Goal: Information Seeking & Learning: Learn about a topic

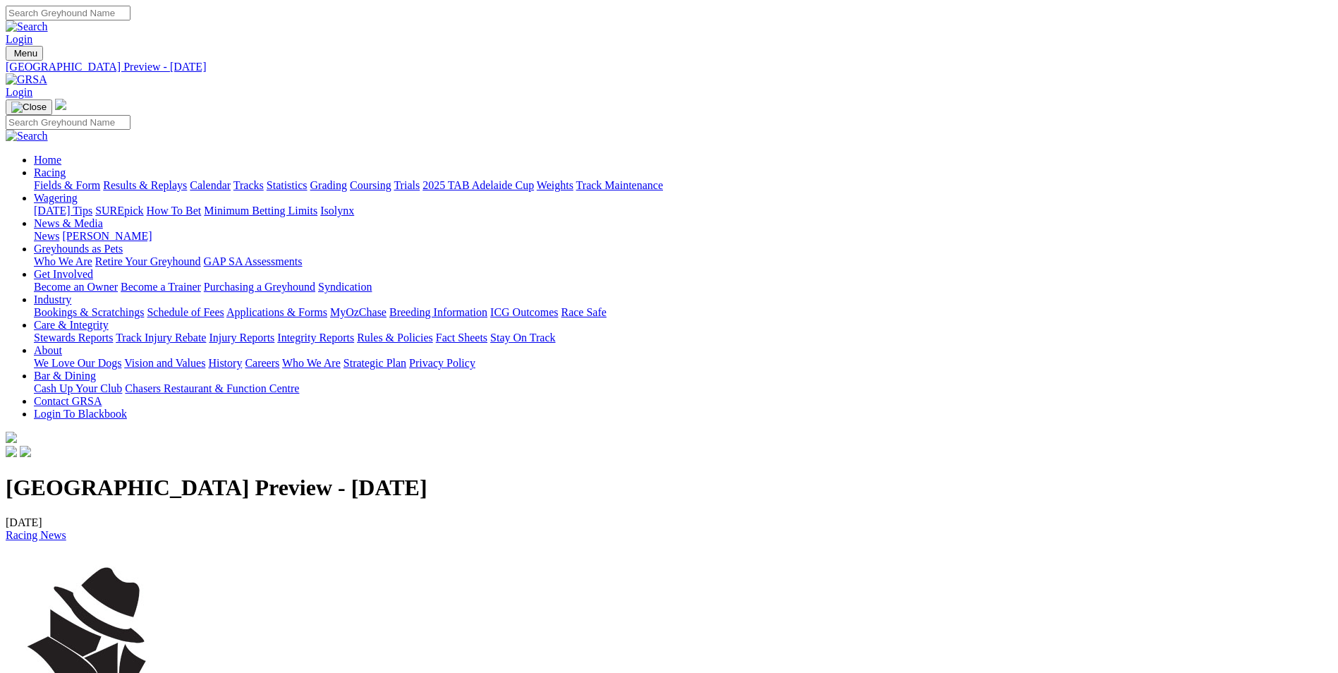
click at [66, 166] on link "Racing" at bounding box center [50, 172] width 32 height 12
click at [100, 179] on link "Fields & Form" at bounding box center [67, 185] width 66 height 12
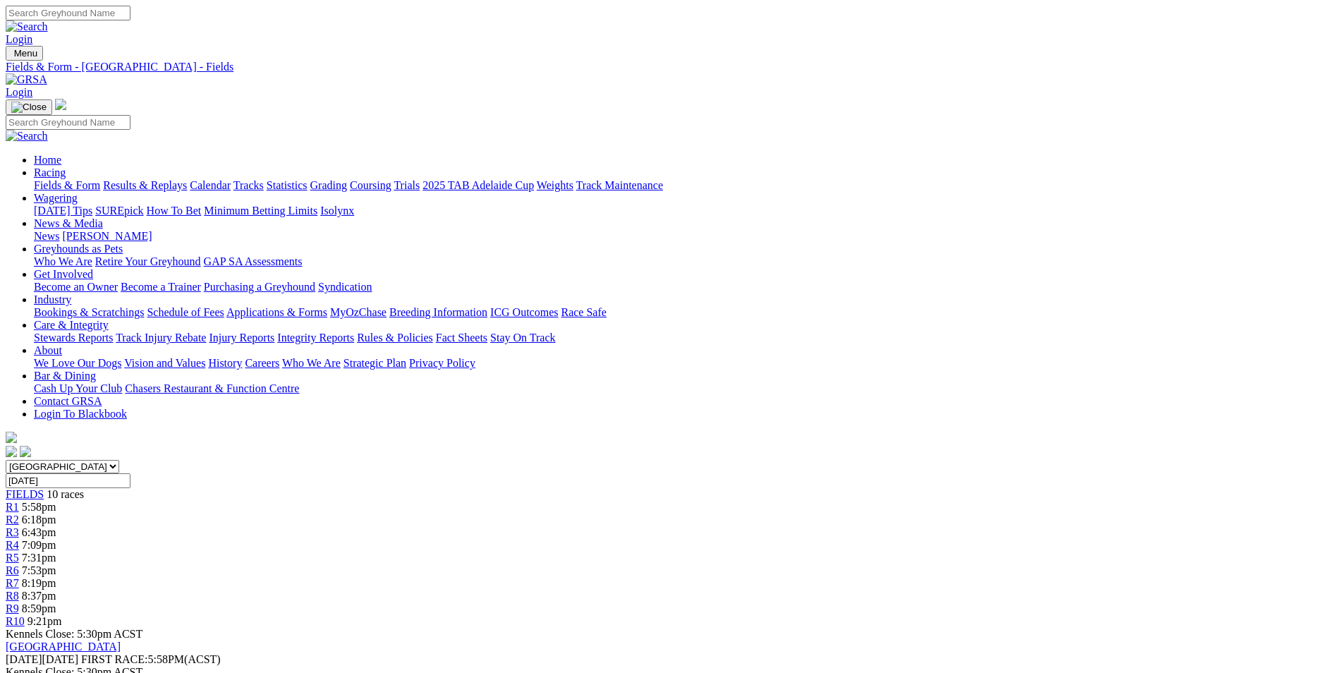
scroll to position [71, 0]
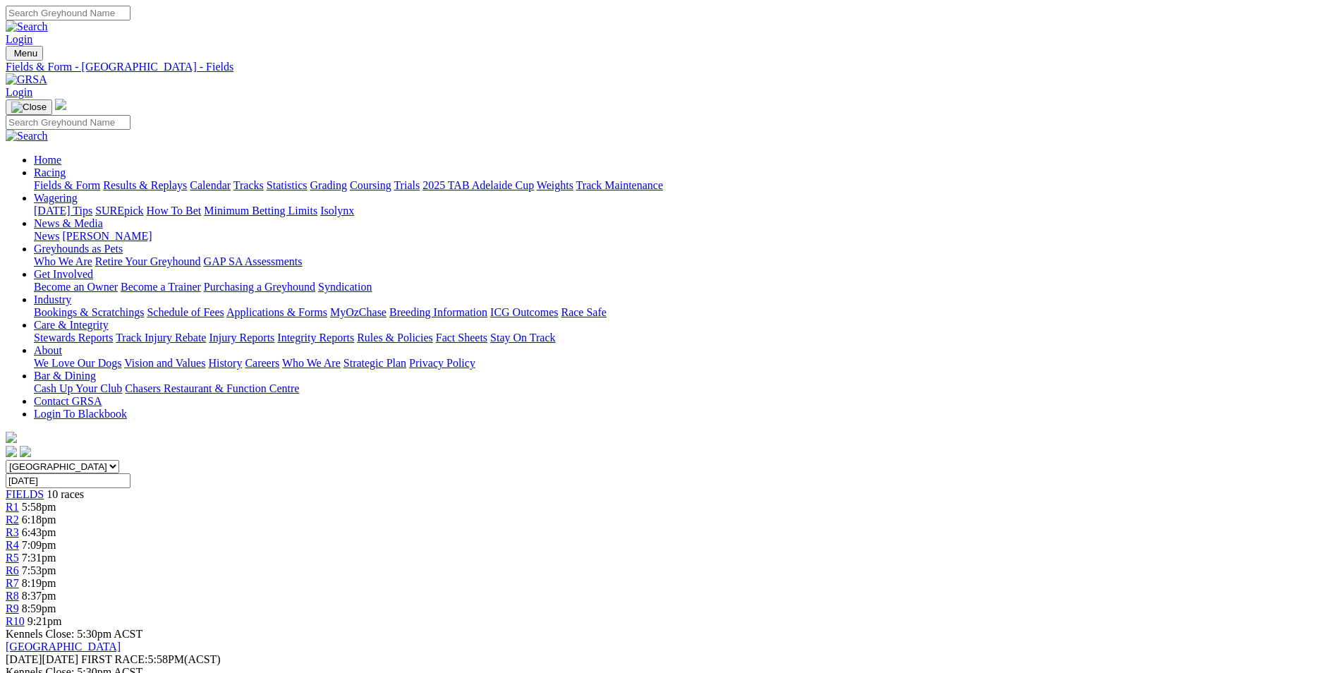
scroll to position [34, 0]
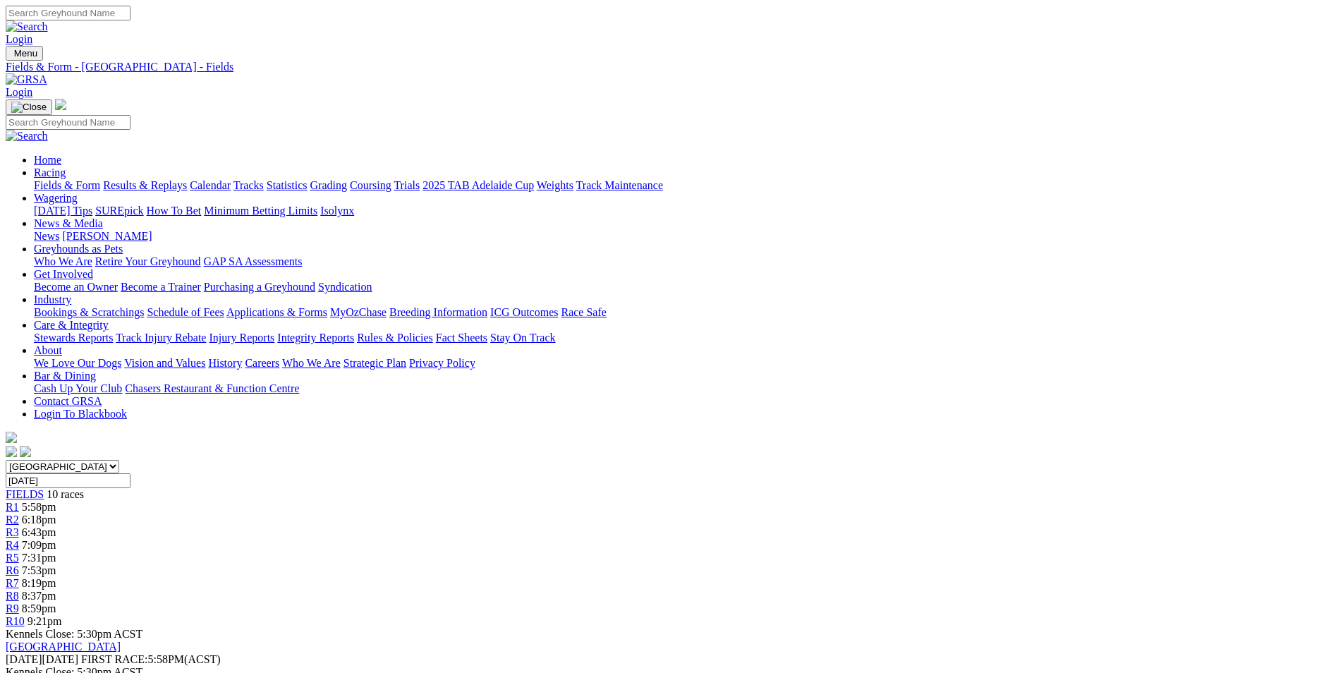
scroll to position [34, 0]
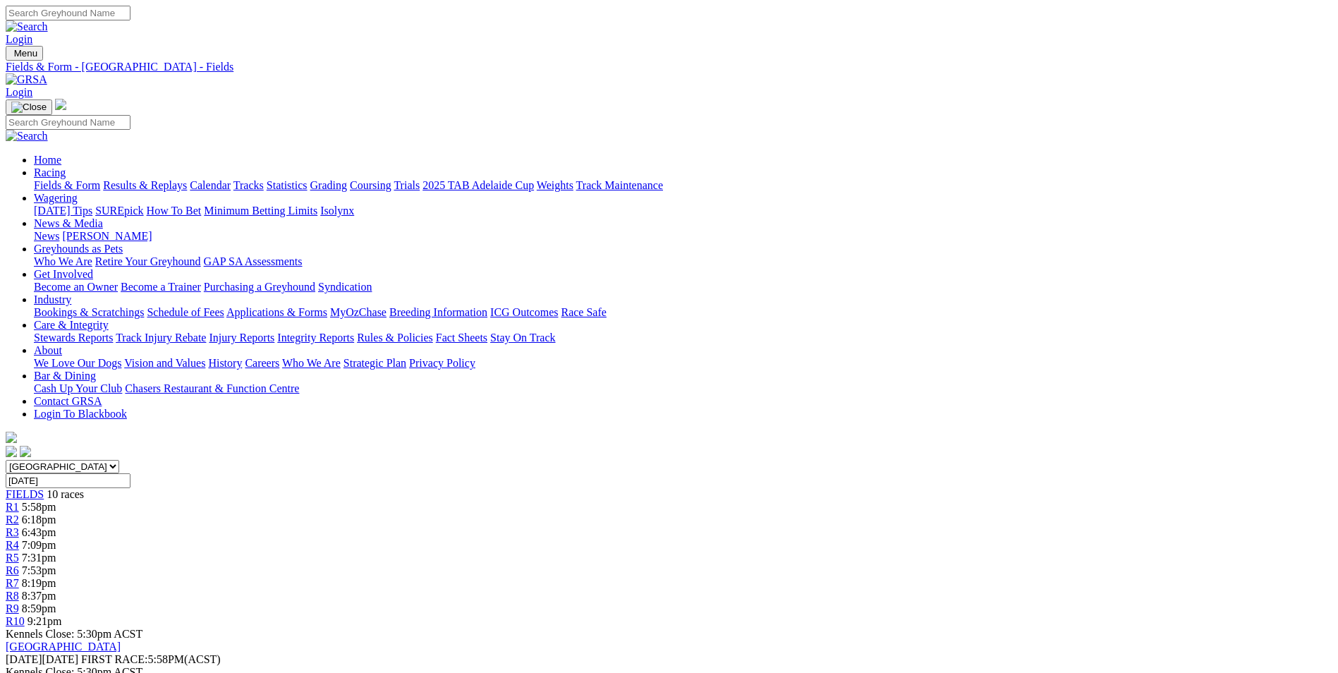
scroll to position [34, 0]
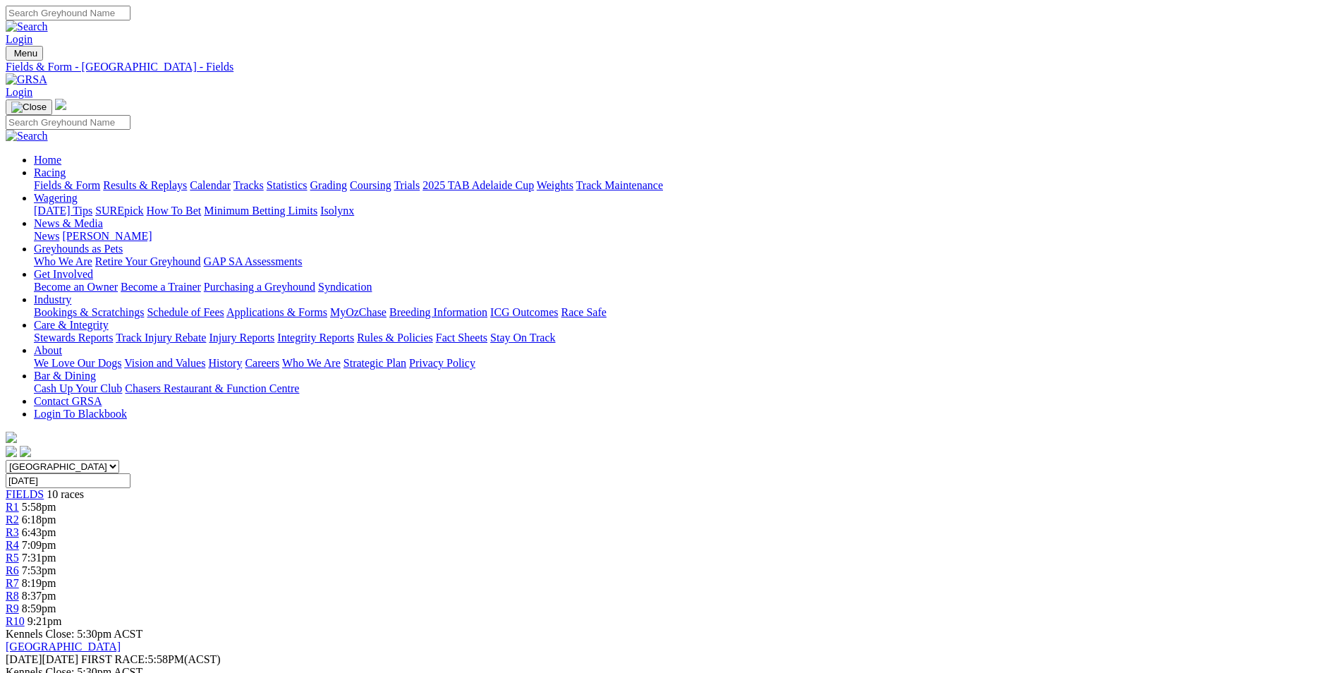
scroll to position [34, 0]
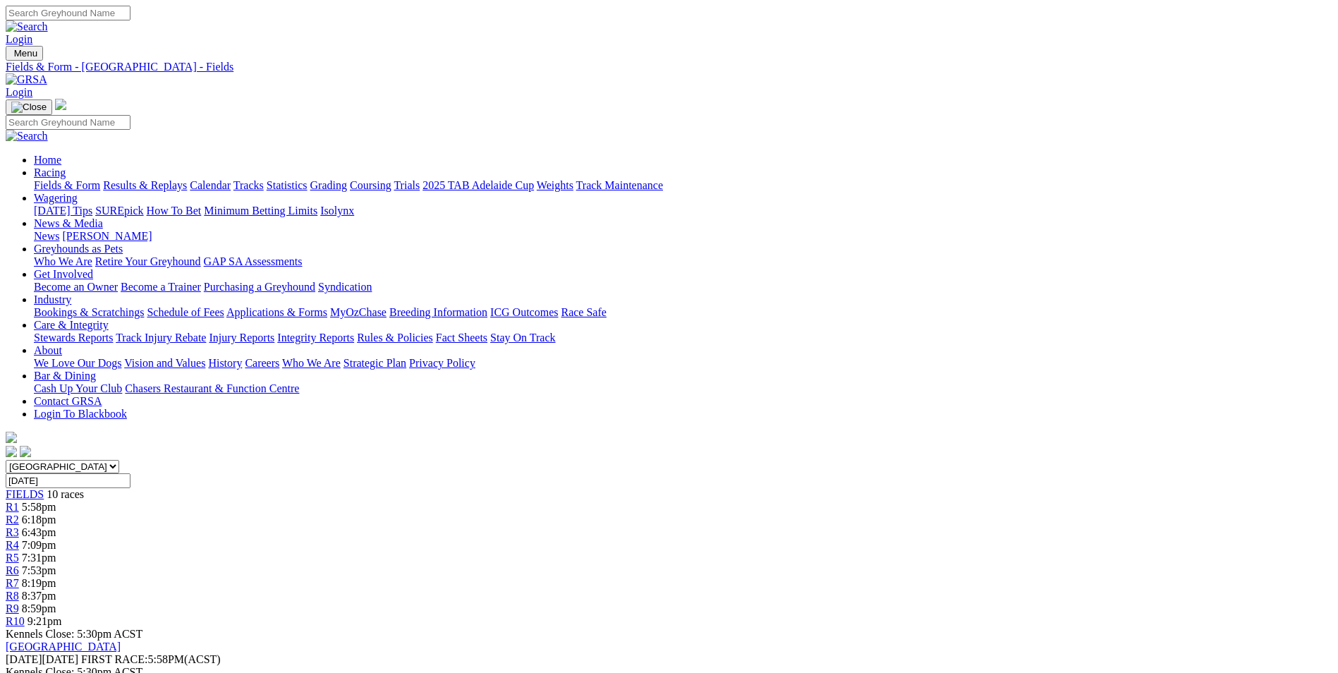
scroll to position [34, 0]
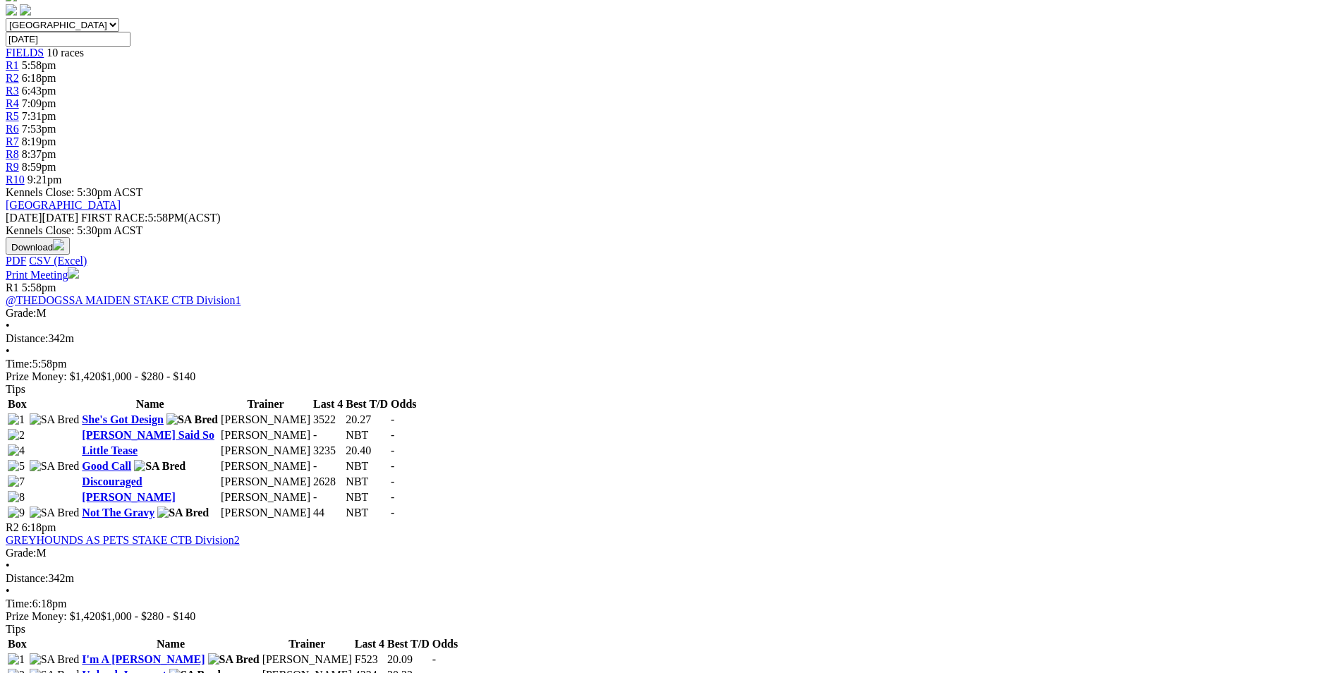
scroll to position [457, 0]
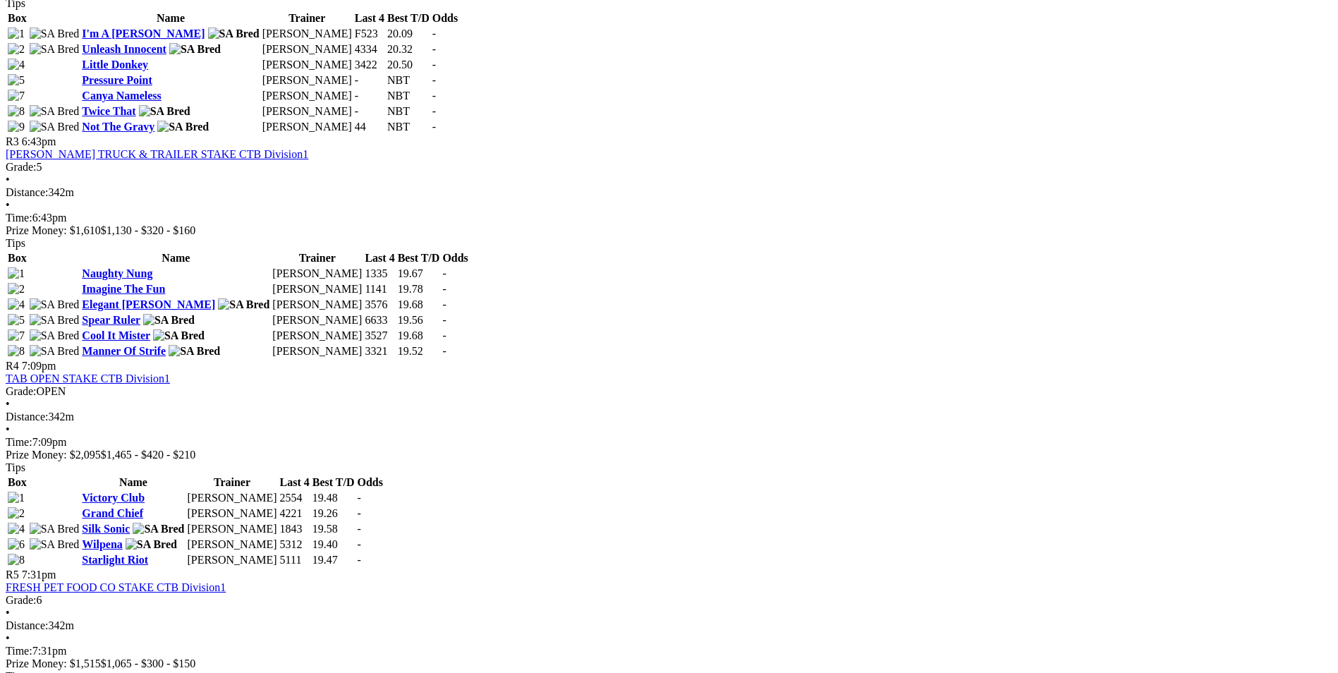
scroll to position [1091, 0]
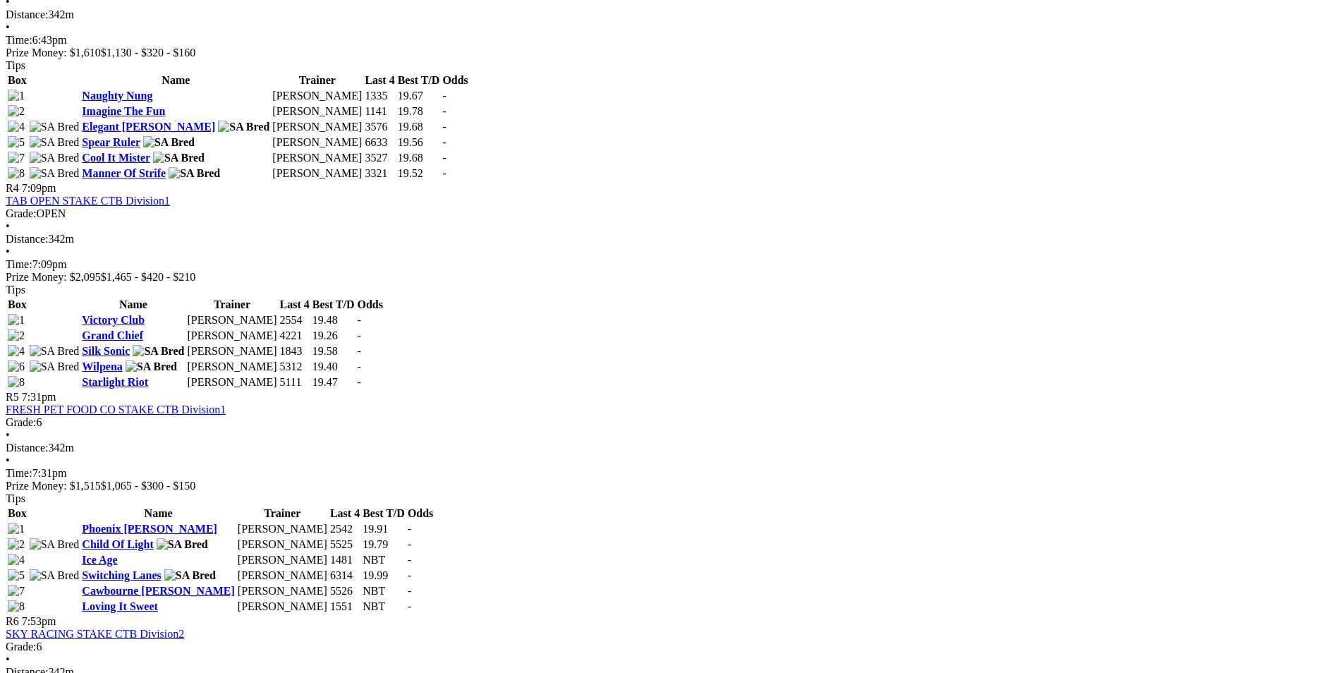
scroll to position [1269, 0]
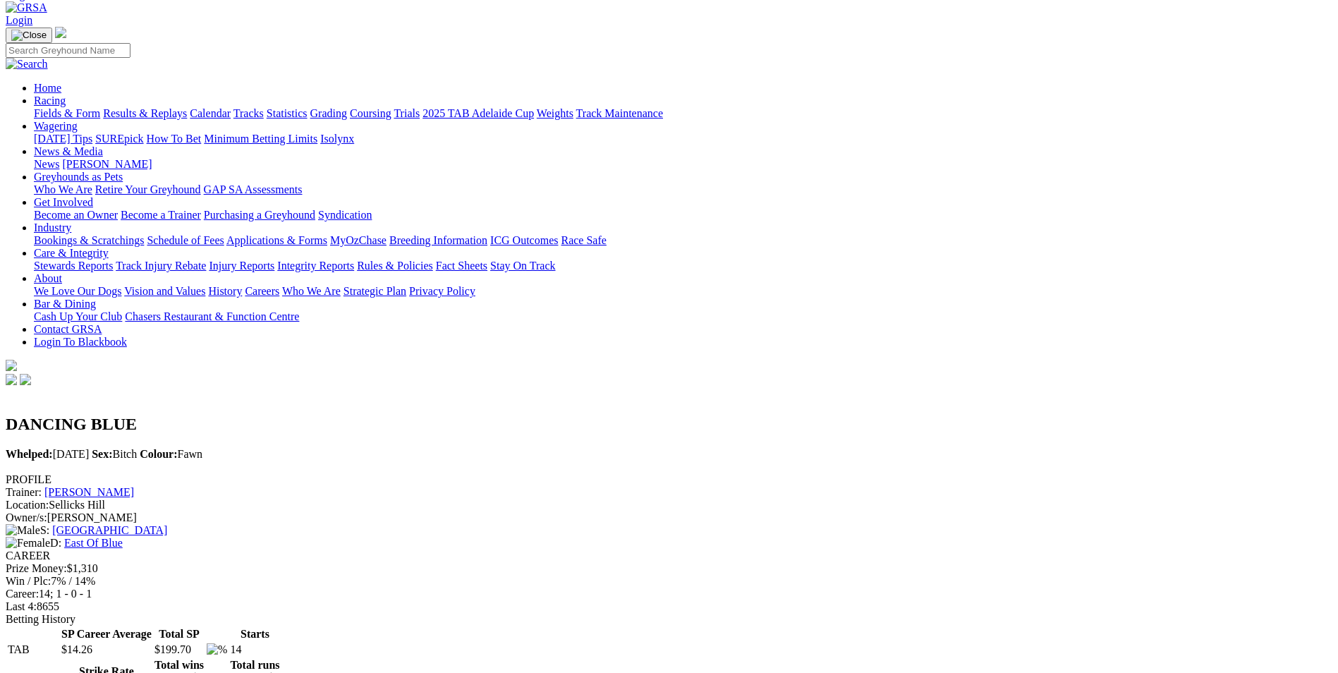
scroll to position [71, 0]
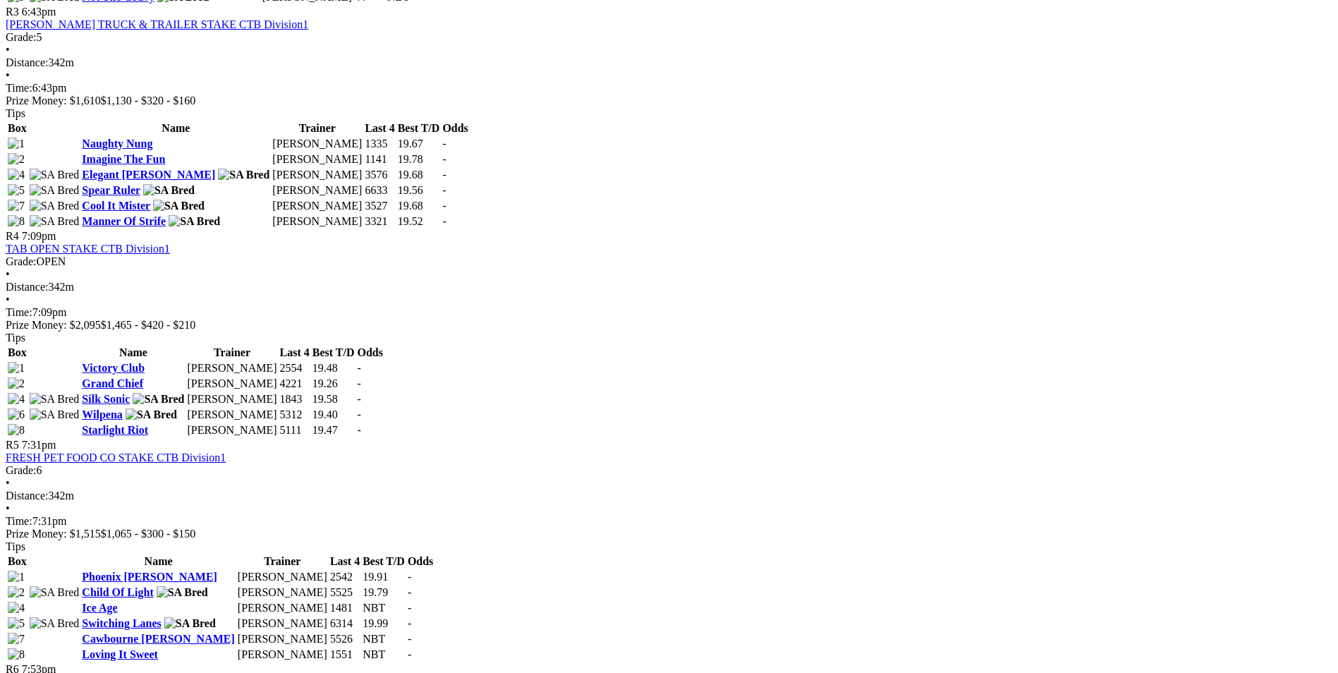
scroll to position [1199, 0]
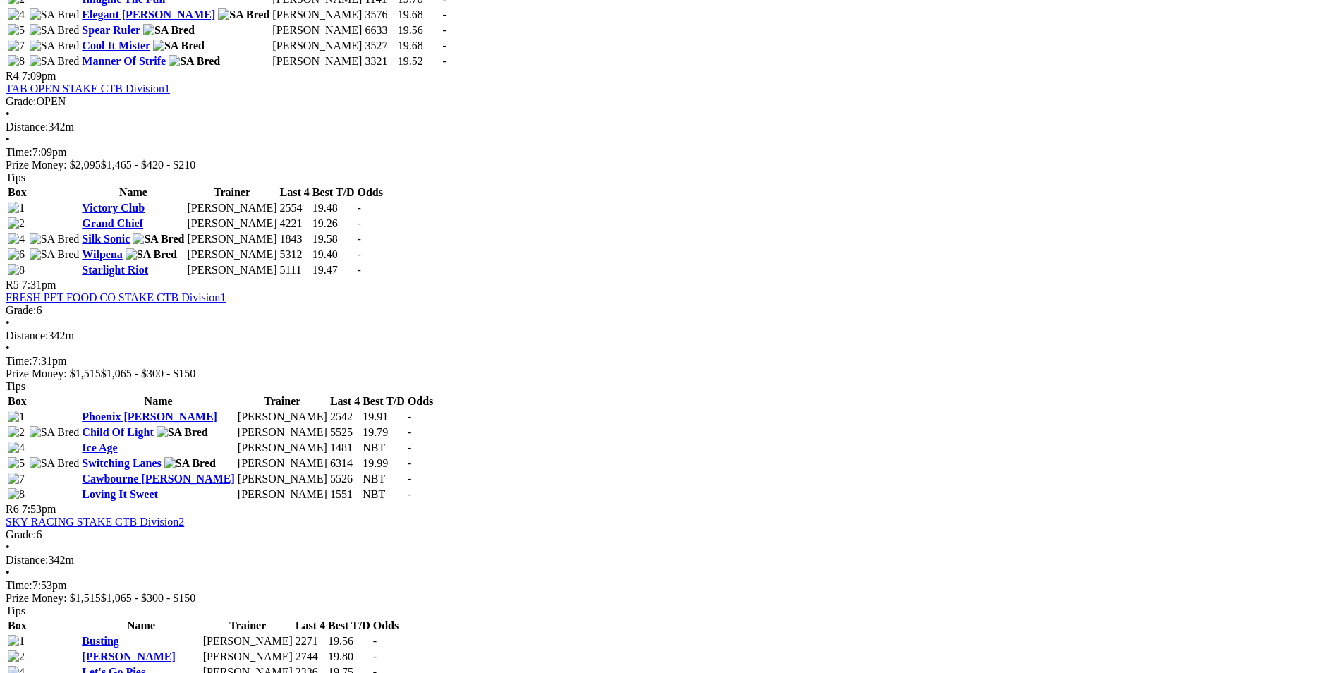
scroll to position [1340, 0]
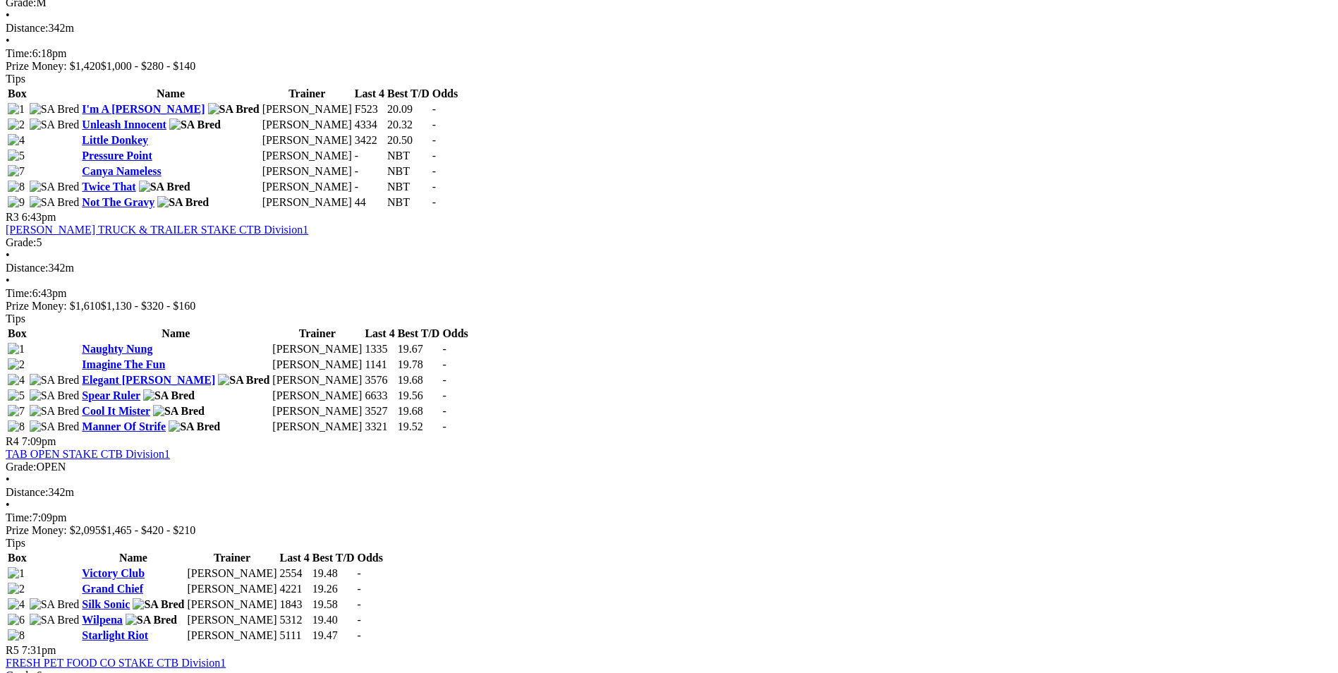
scroll to position [1410, 0]
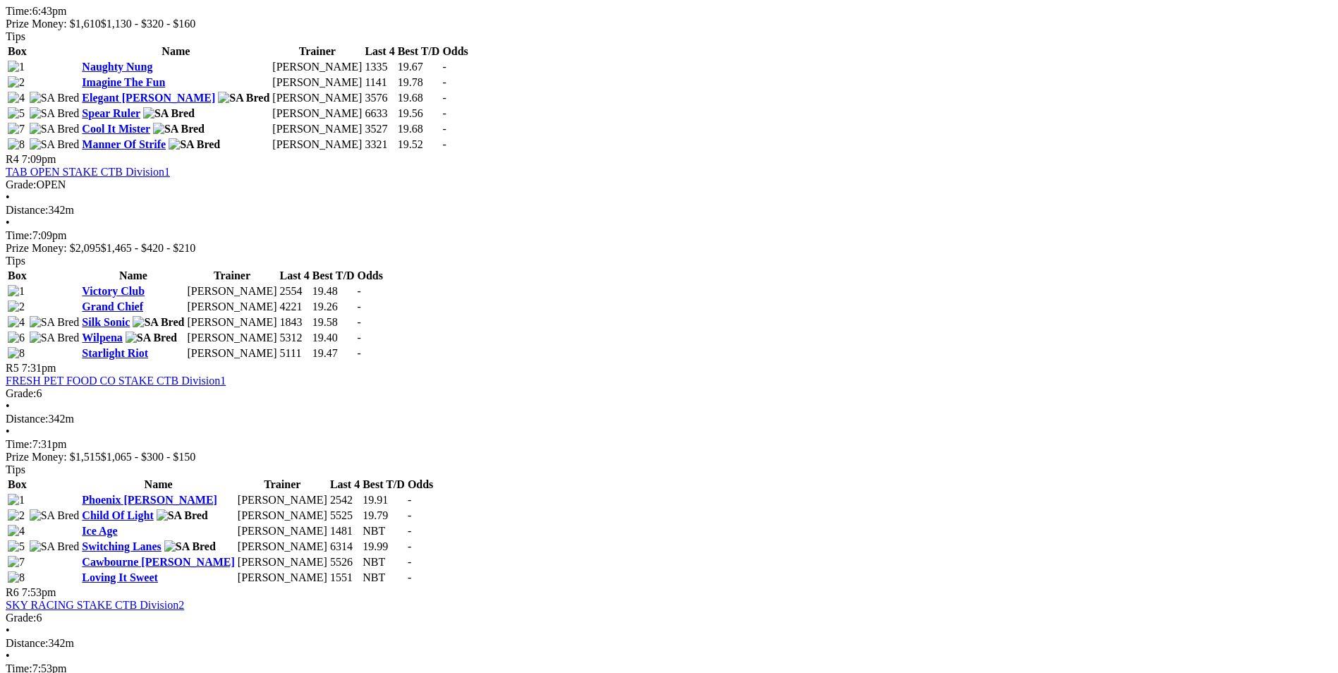
scroll to position [1269, 0]
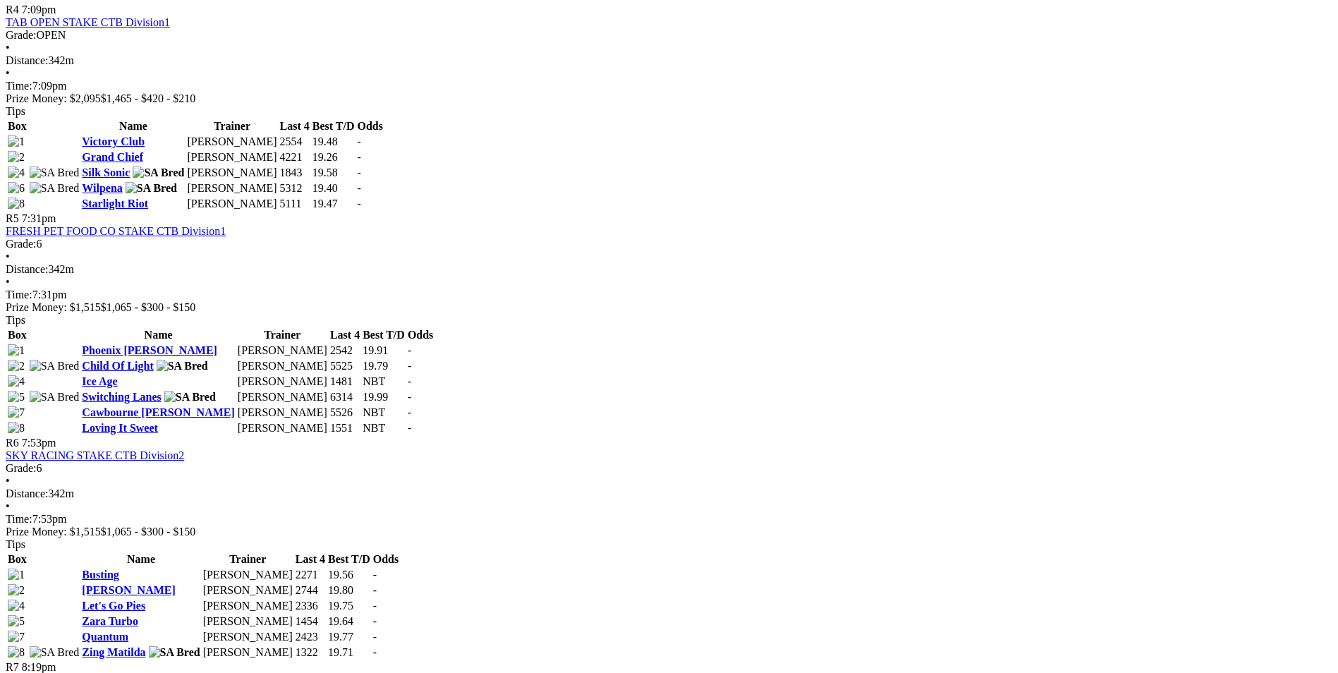
scroll to position [1481, 0]
